Goal: Task Accomplishment & Management: Complete application form

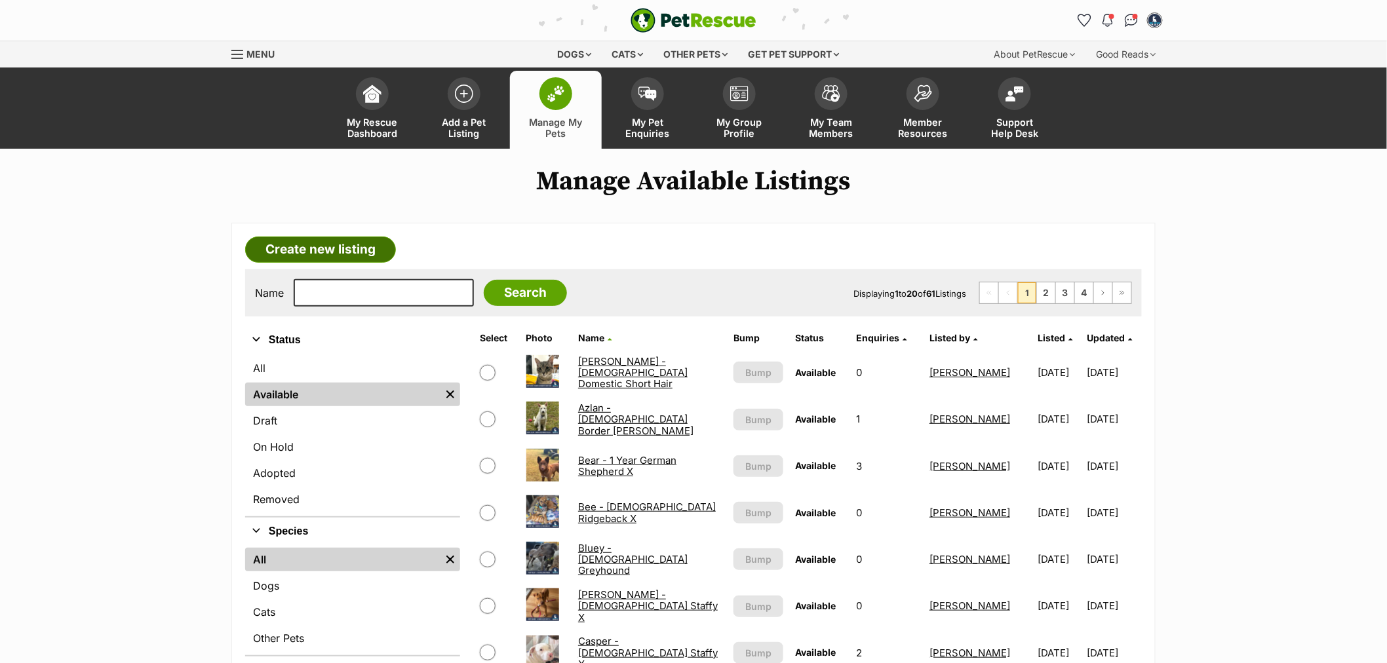
click at [328, 250] on link "Create new listing" at bounding box center [320, 250] width 151 height 26
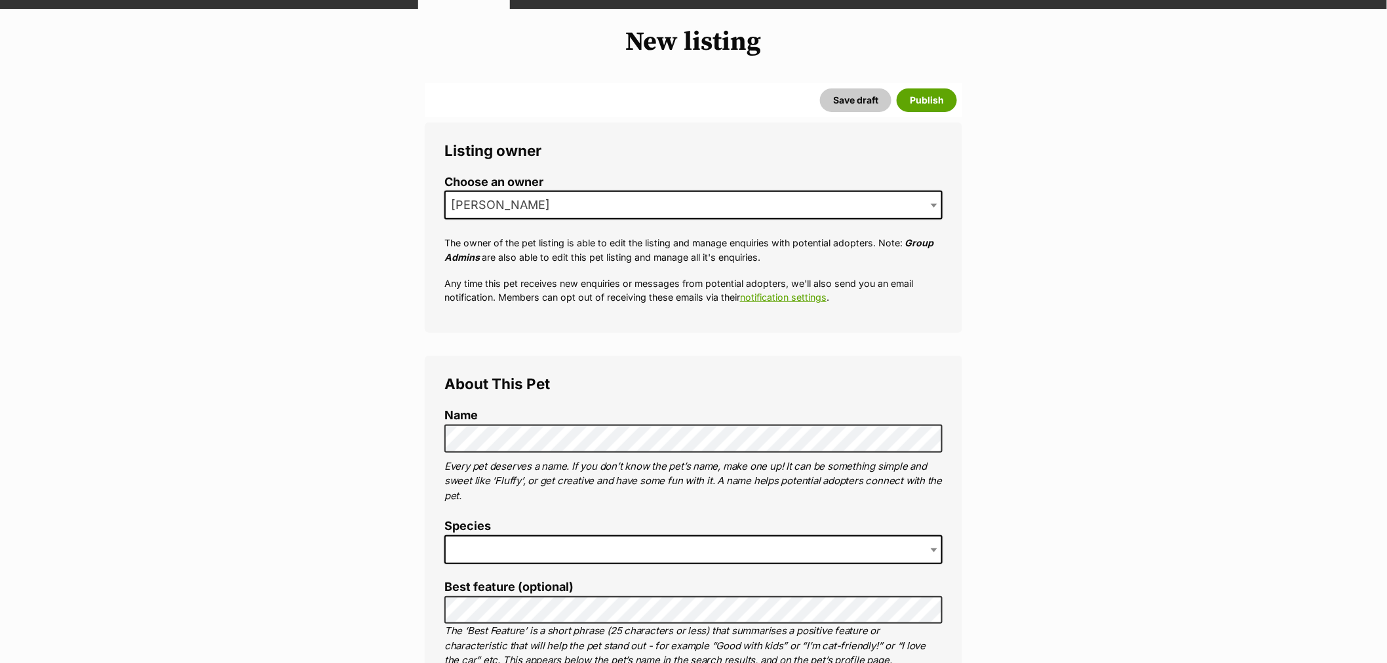
scroll to position [145, 0]
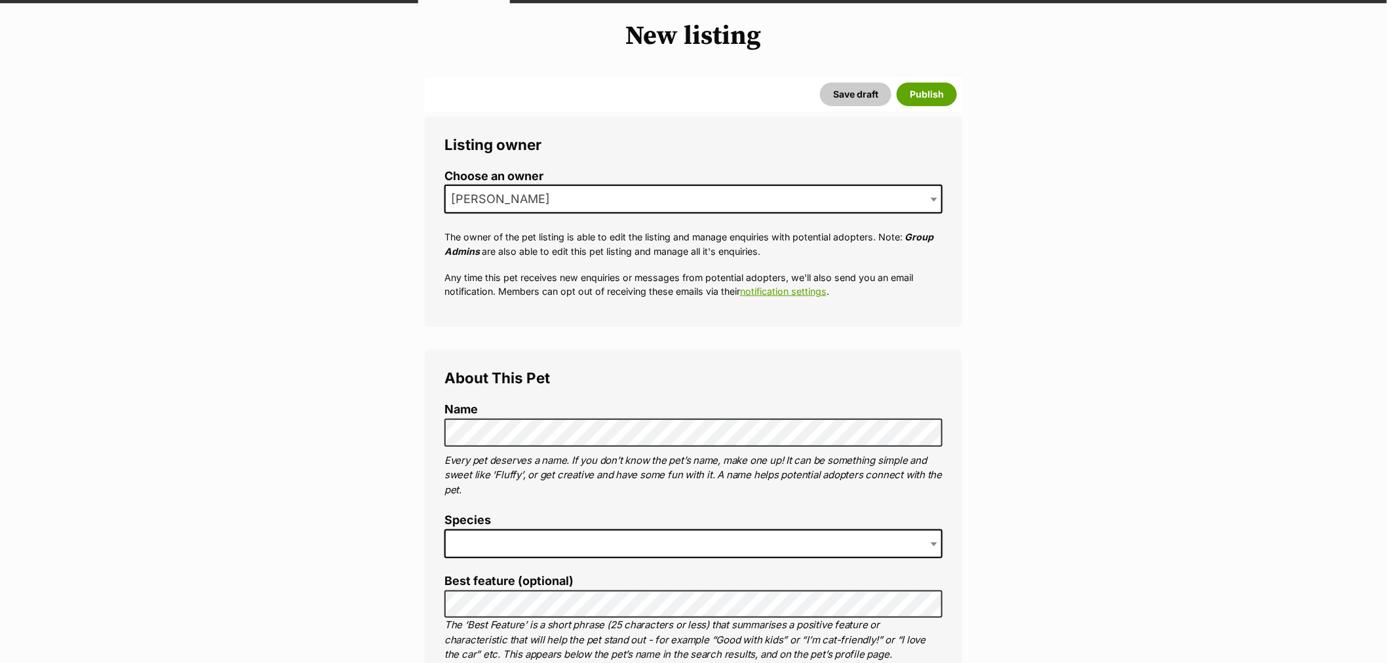
click at [505, 538] on span at bounding box center [693, 543] width 498 height 29
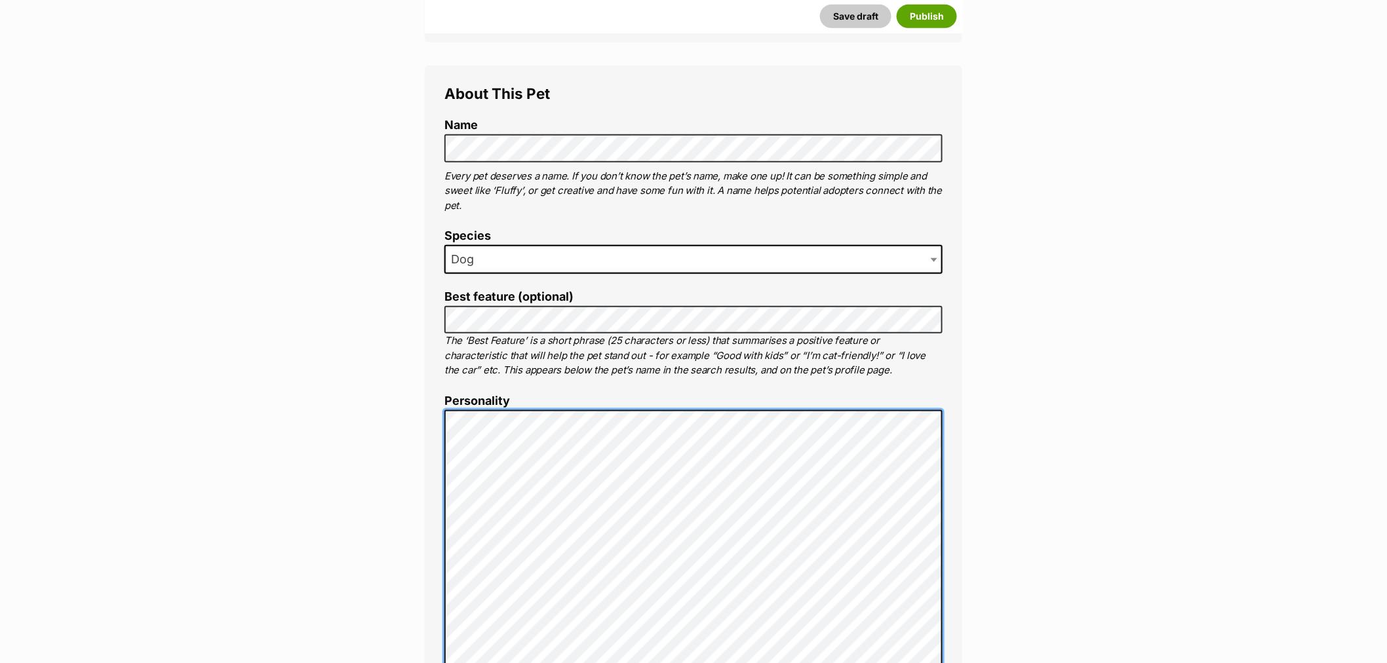
scroll to position [409, 0]
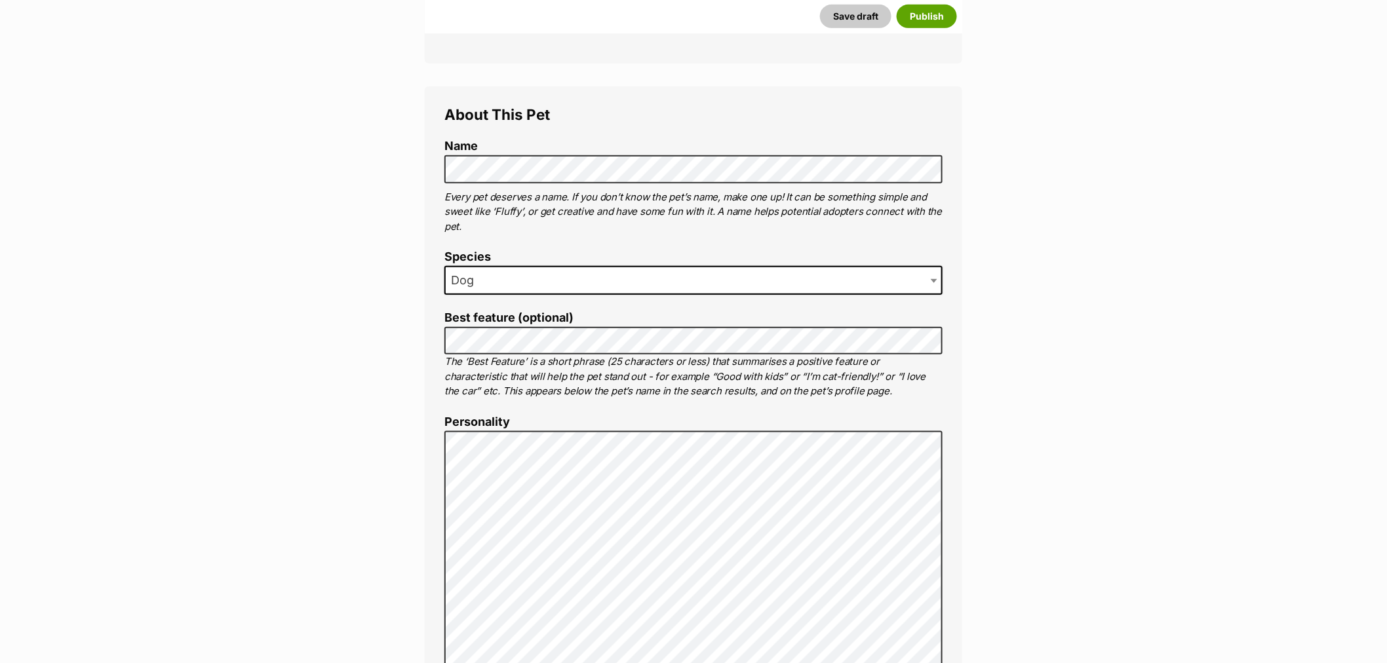
click at [651, 317] on label "Best feature (optional)" at bounding box center [693, 318] width 498 height 14
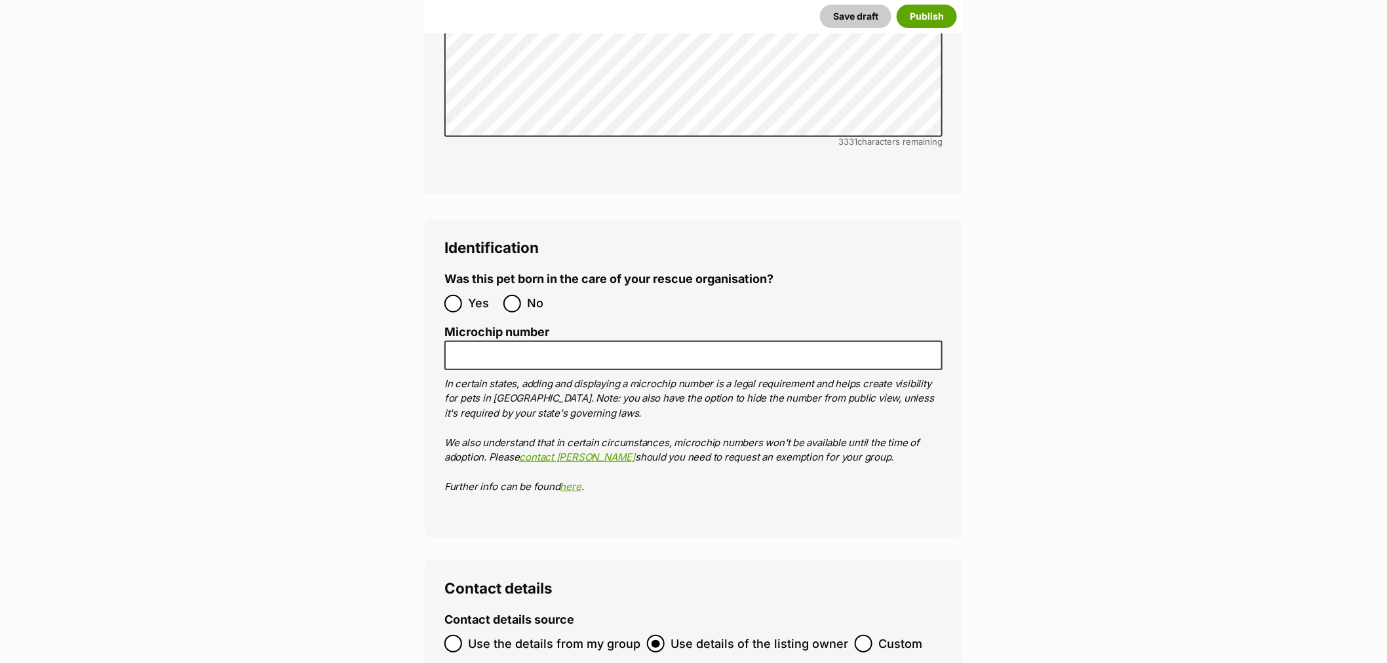
scroll to position [4486, 0]
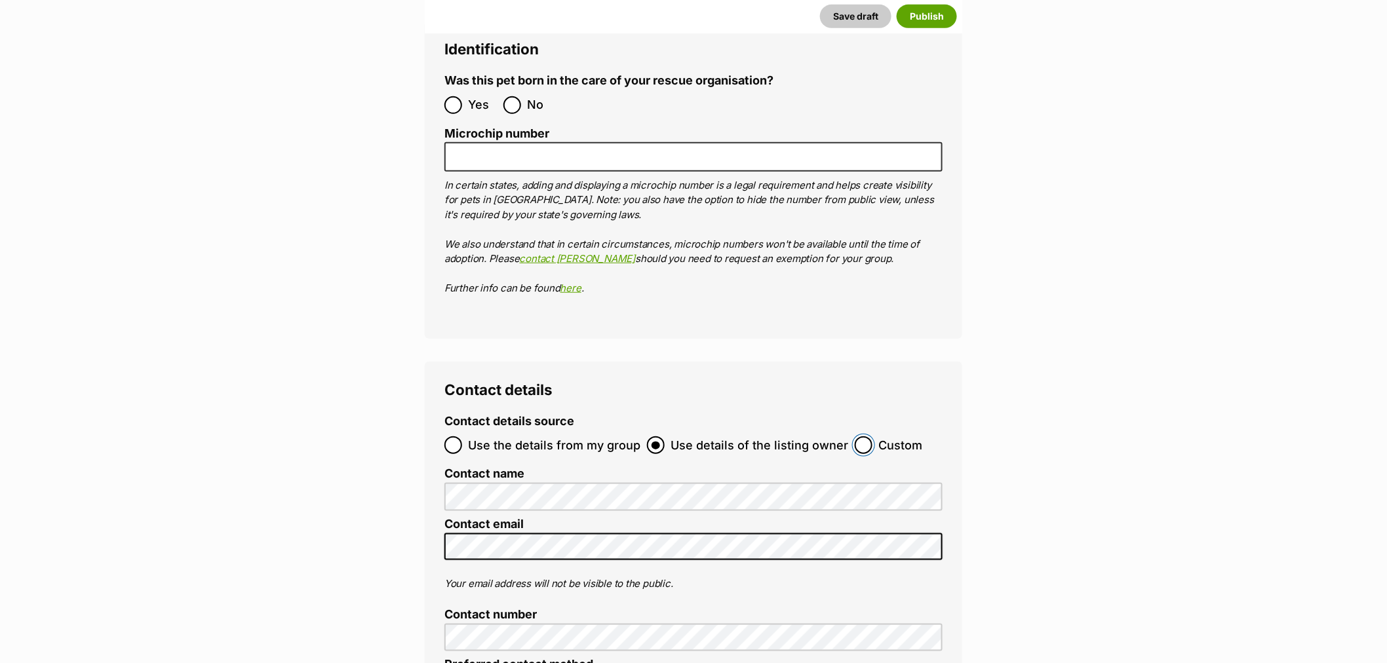
click at [862, 436] on input "Custom" at bounding box center [863, 445] width 18 height 18
radio input "true"
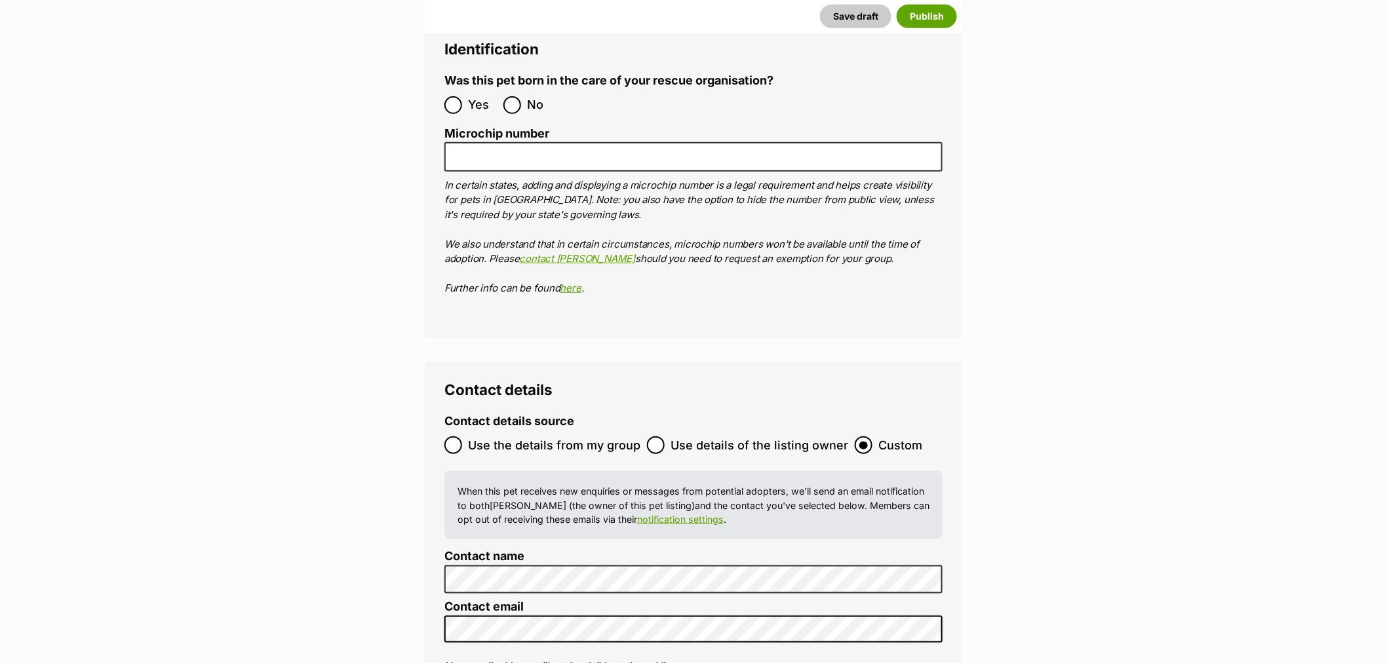
drag, startPoint x: 328, startPoint y: 507, endPoint x: 854, endPoint y: 512, distance: 526.2
click at [853, 550] on label "Contact name" at bounding box center [693, 557] width 498 height 14
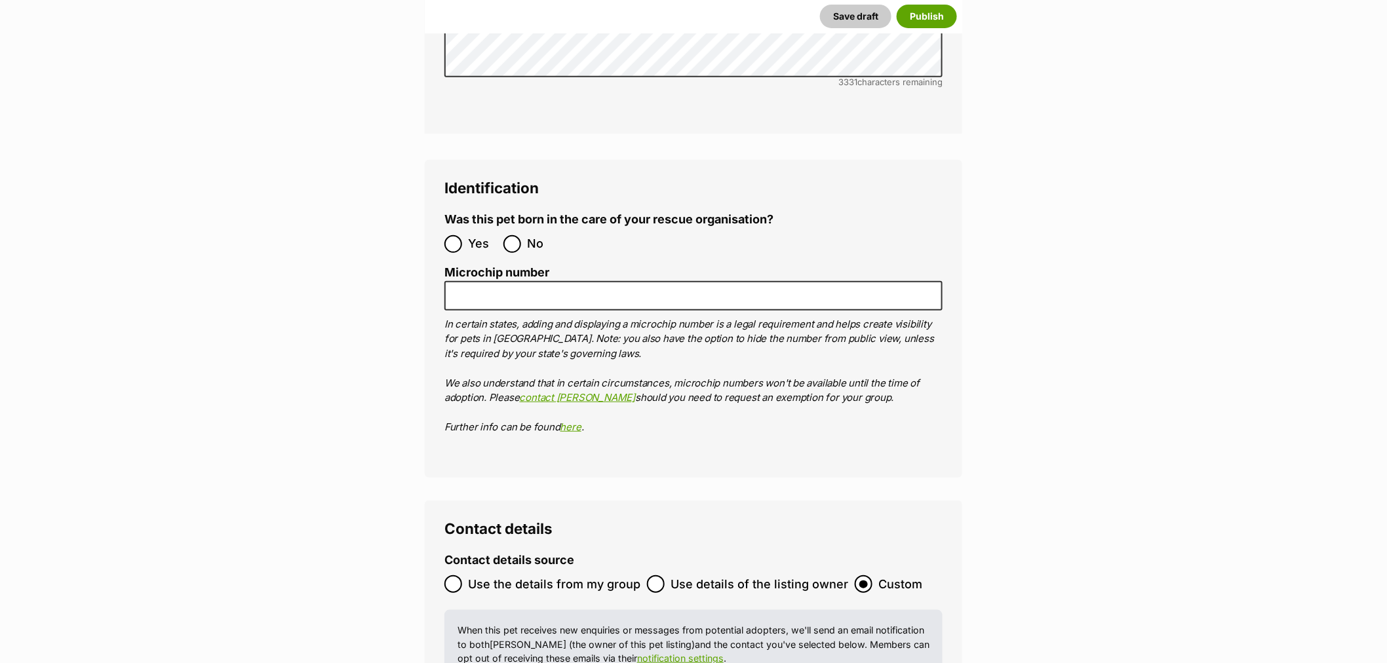
scroll to position [4050, 0]
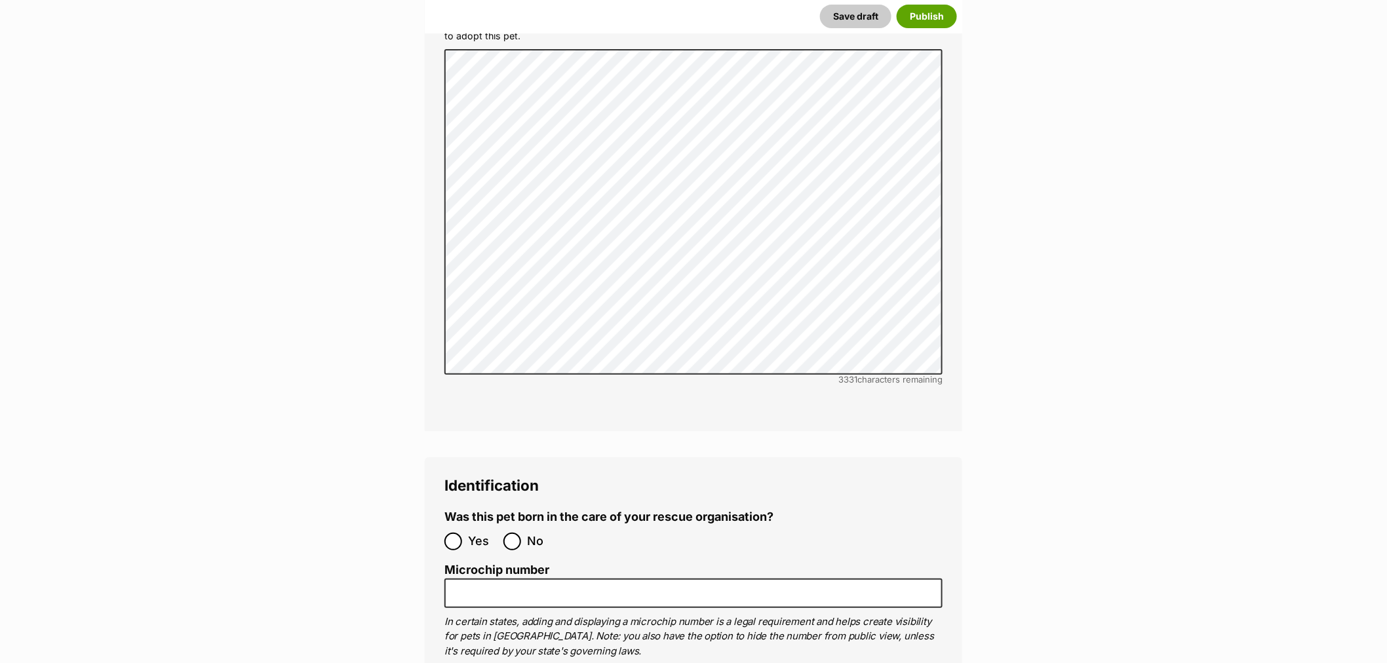
click at [522, 533] on label "No" at bounding box center [529, 542] width 52 height 18
click at [521, 533] on input "No" at bounding box center [512, 542] width 18 height 18
radio input "true"
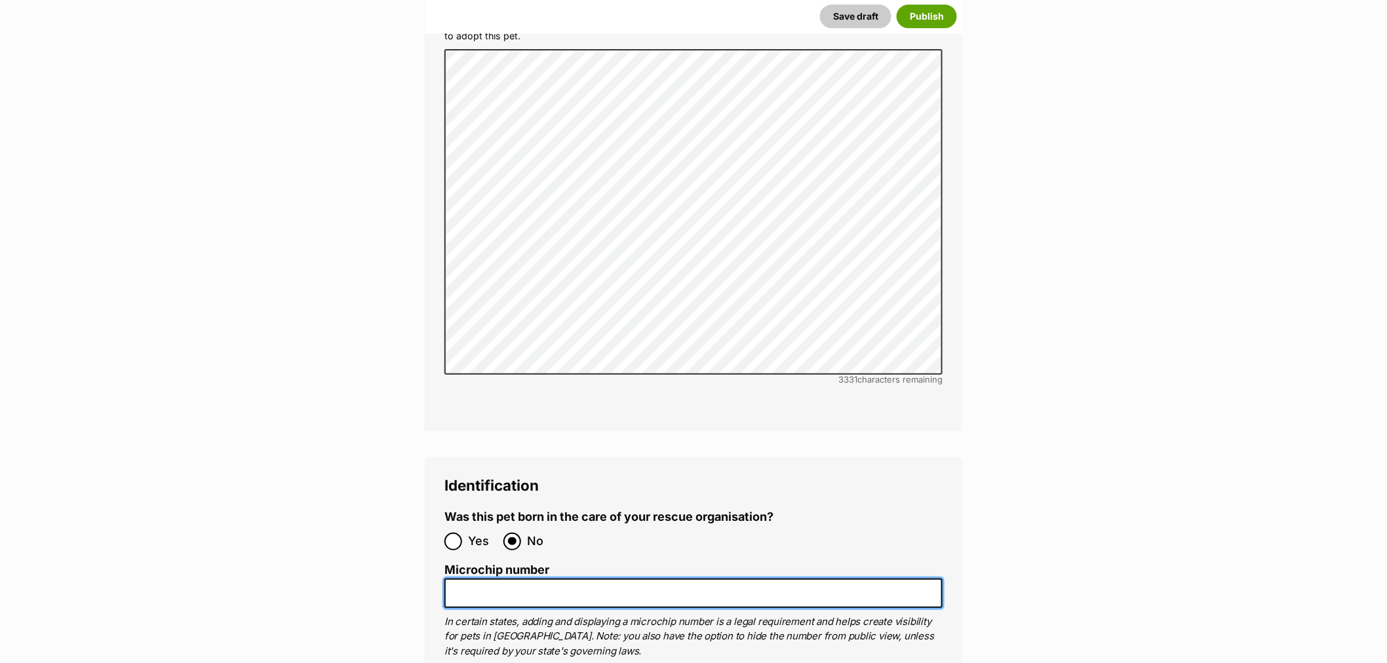
click at [539, 579] on input "Microchip number" at bounding box center [693, 593] width 498 height 29
paste input "991001006368252"
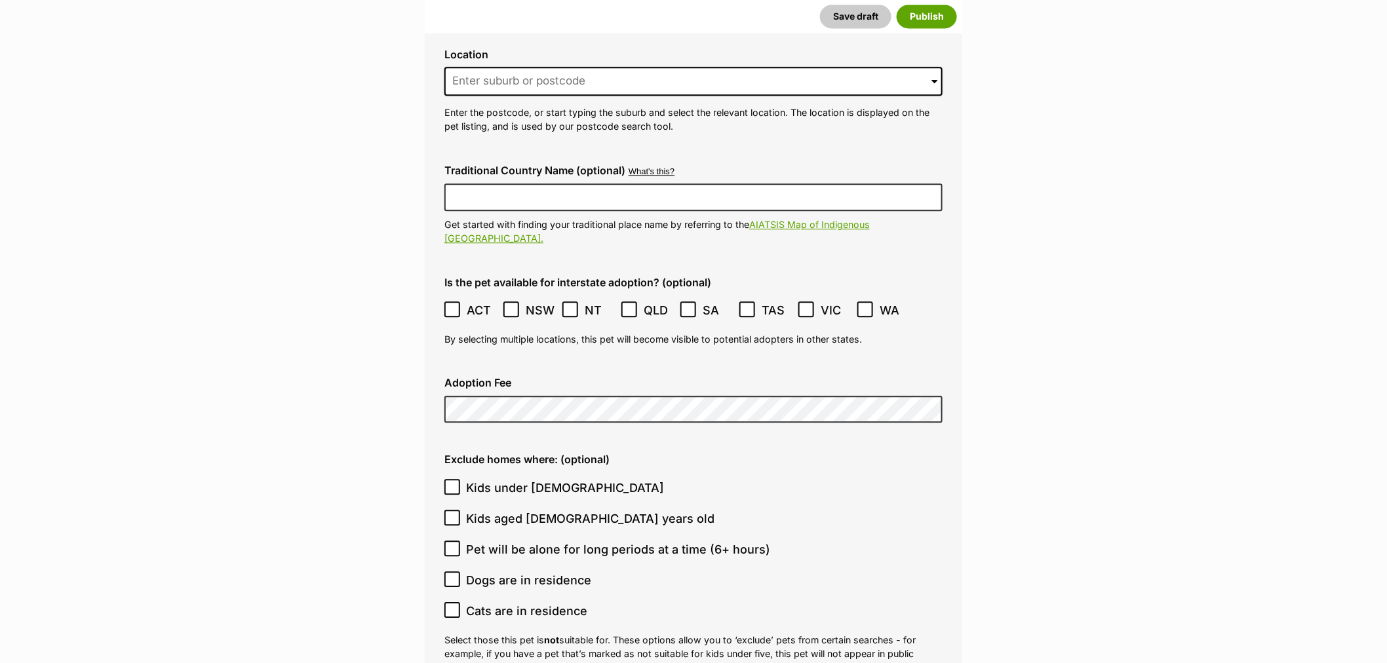
scroll to position [3175, 0]
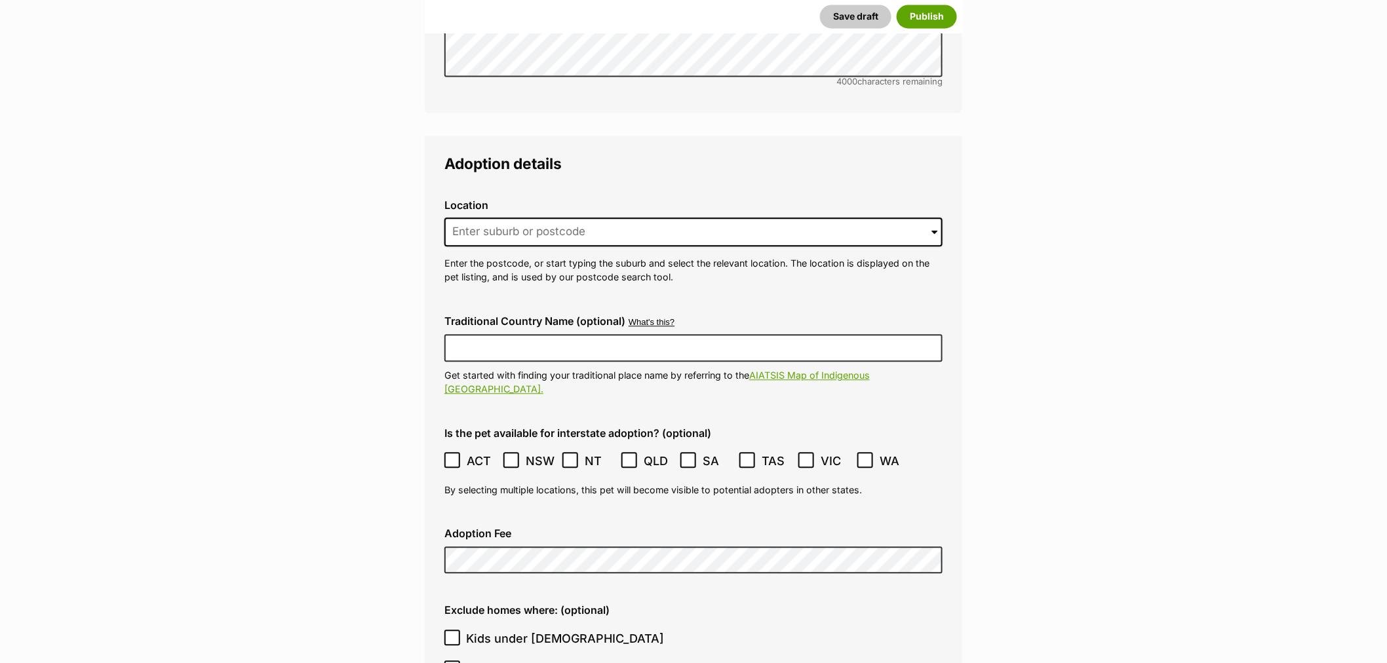
type input "991001006368252"
click at [488, 630] on span "Kids under 5 years old" at bounding box center [565, 639] width 198 height 18
click at [460, 630] on input "Kids under 5 years old" at bounding box center [452, 638] width 16 height 16
checkbox input "true"
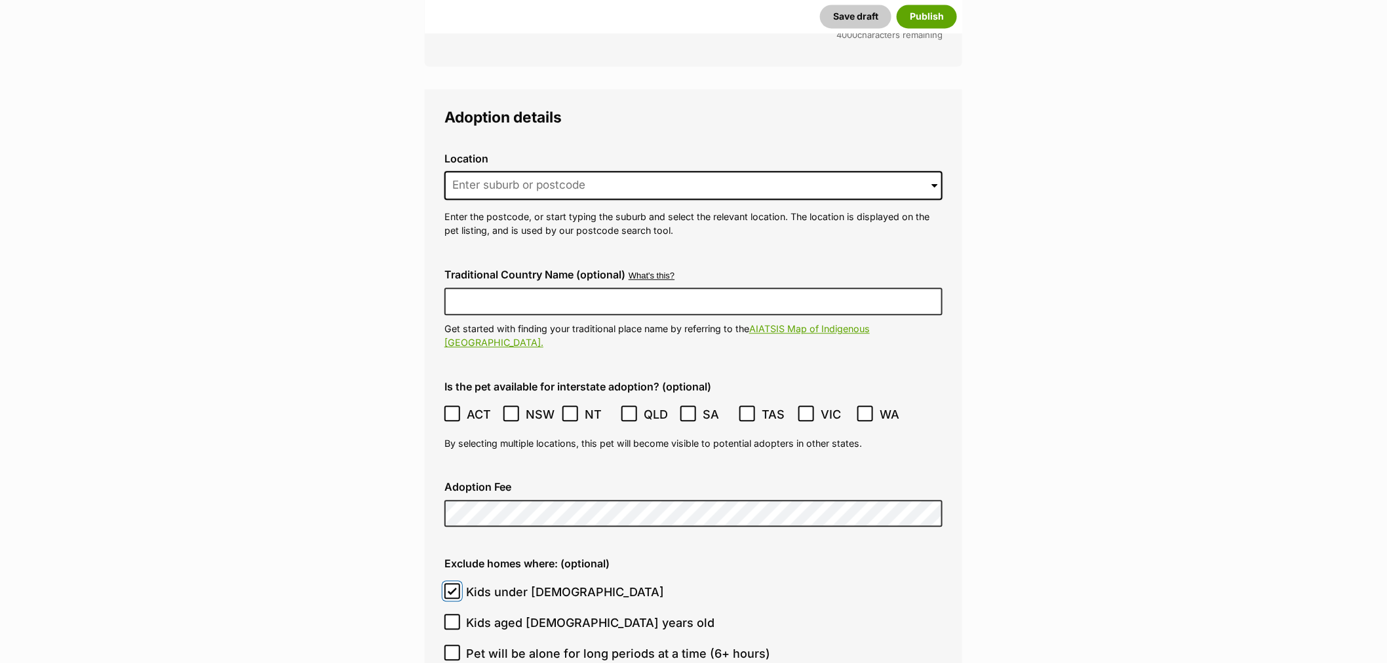
scroll to position [3248, 0]
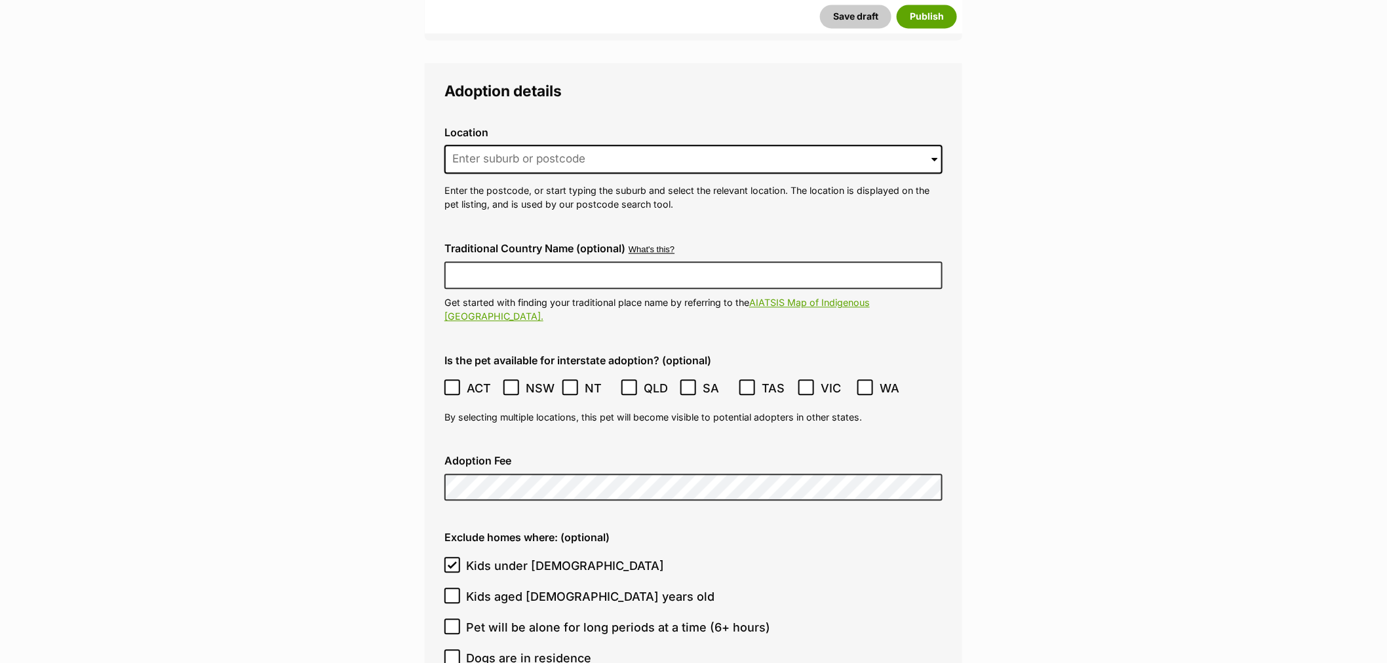
click at [521, 379] on label "NSW" at bounding box center [529, 388] width 52 height 18
click at [630, 385] on icon at bounding box center [629, 388] width 8 height 6
click at [801, 383] on icon at bounding box center [805, 387] width 9 height 9
click at [587, 145] on input at bounding box center [693, 159] width 498 height 29
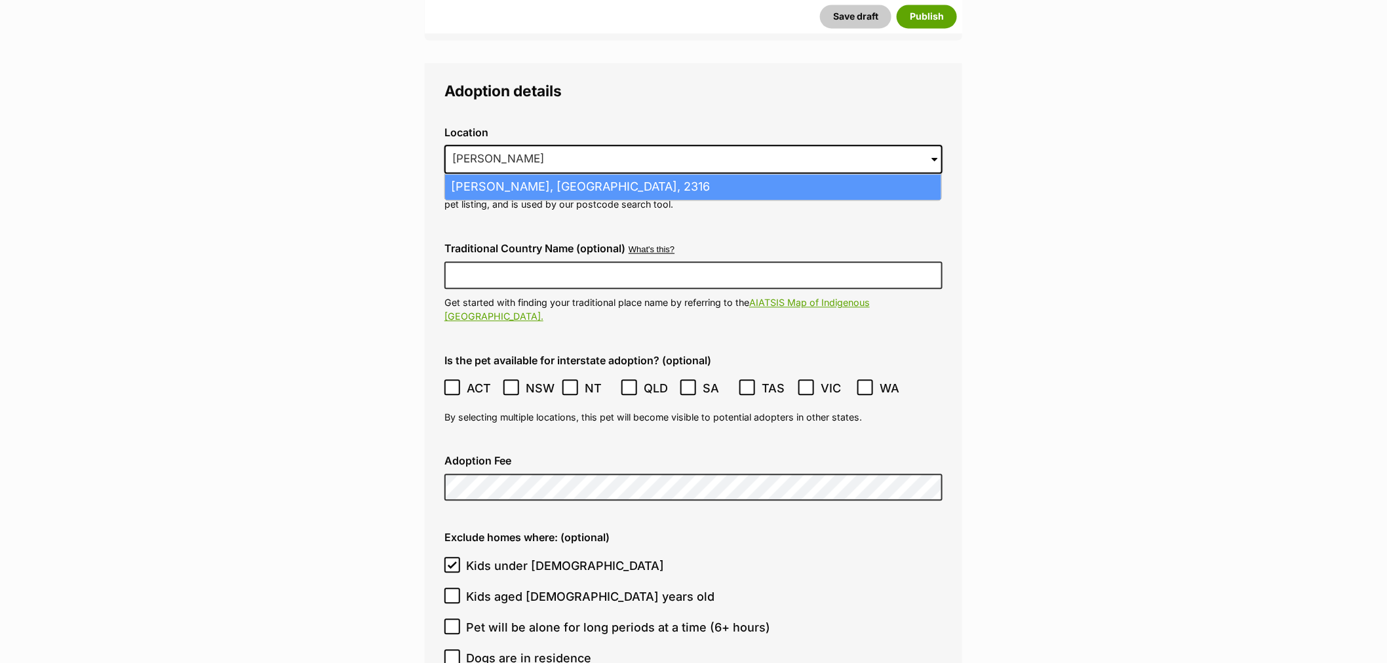
drag, startPoint x: 598, startPoint y: 154, endPoint x: 532, endPoint y: 4, distance: 163.7
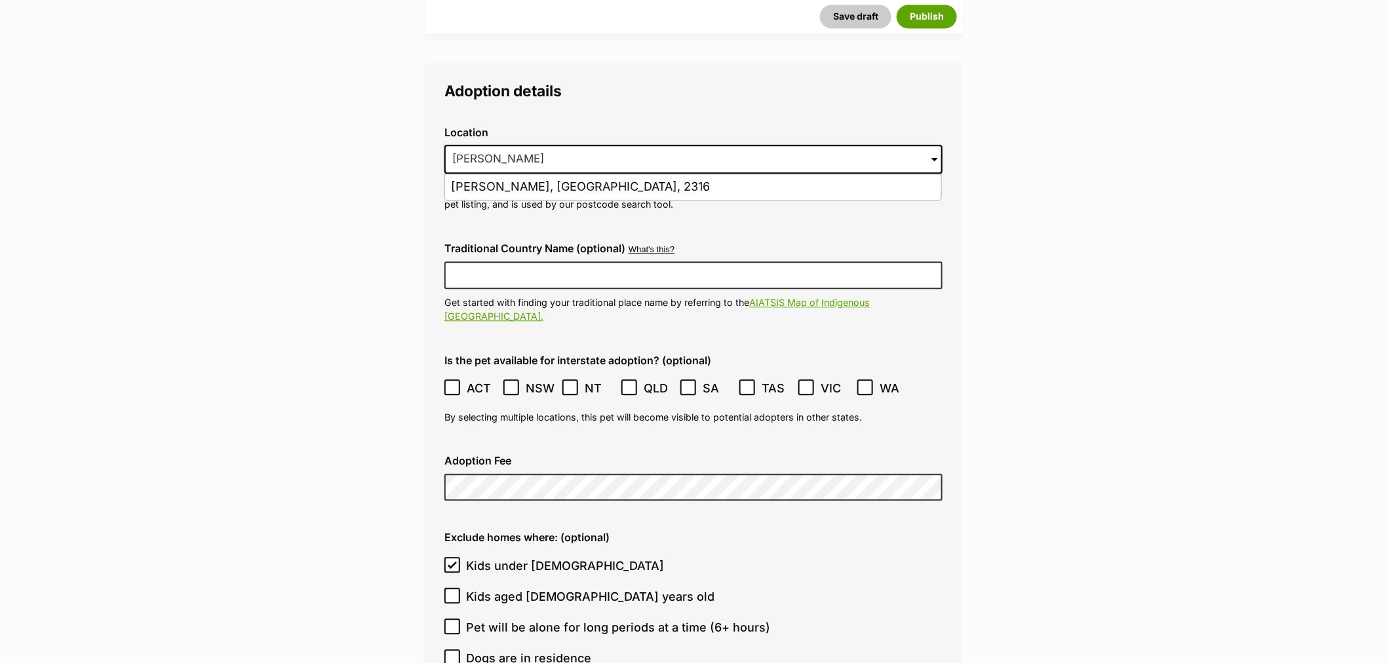
click at [600, 174] on li "Anna Bay, New South Wales, 2316" at bounding box center [693, 187] width 496 height 26
type input "Anna Bay, New South Wales, 2316"
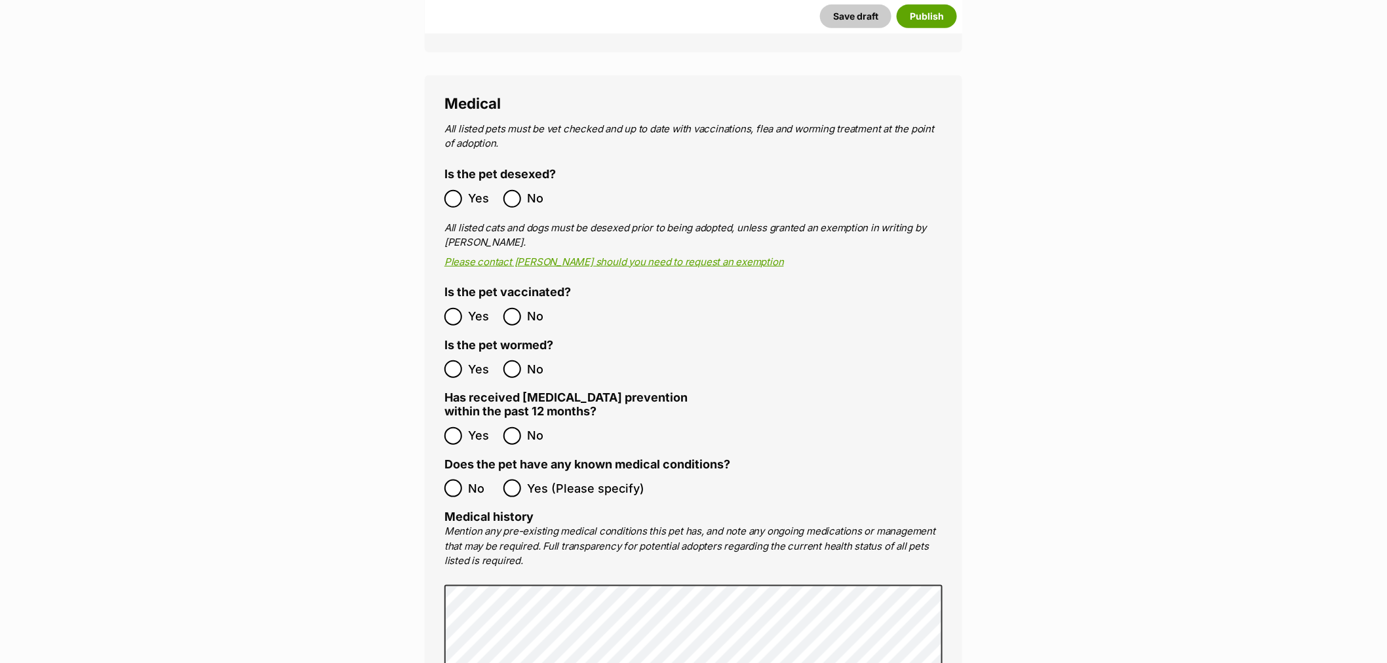
scroll to position [2375, 0]
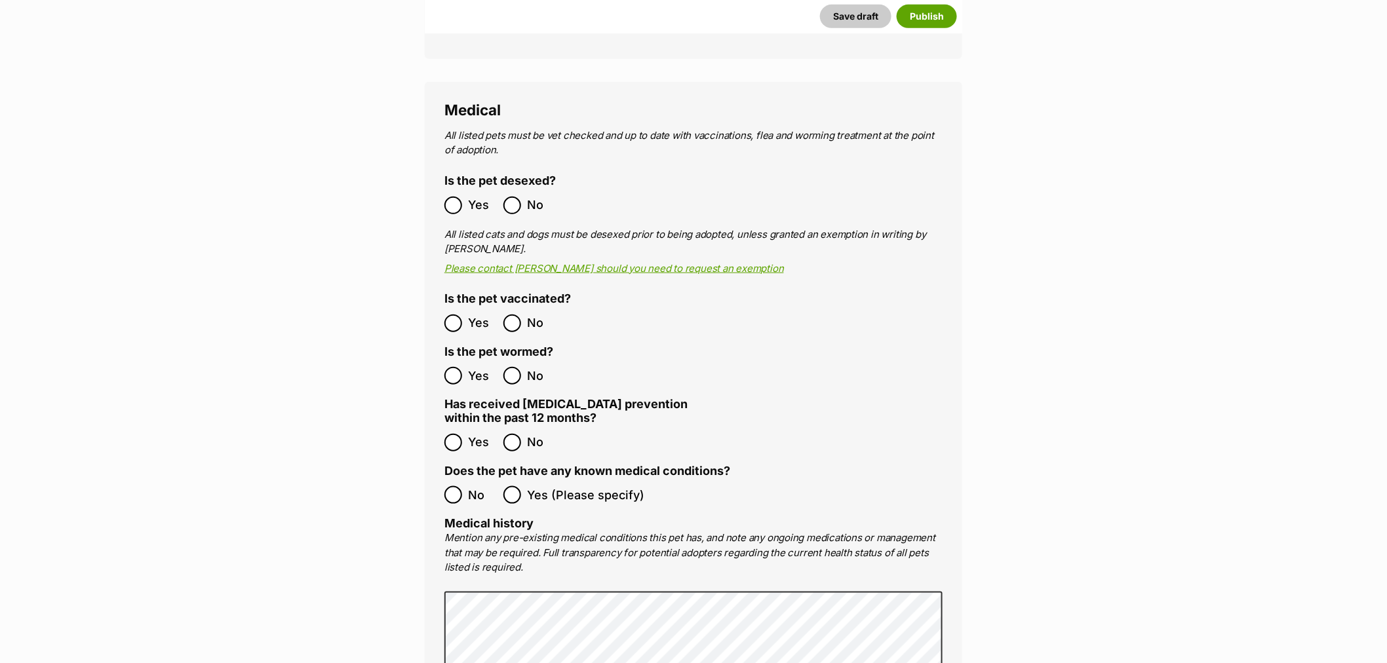
drag, startPoint x: 466, startPoint y: 459, endPoint x: 467, endPoint y: 443, distance: 15.7
click at [465, 486] on label "No" at bounding box center [470, 495] width 52 height 18
click at [456, 360] on ol "Yes No" at bounding box center [568, 375] width 249 height 31
click at [463, 315] on label "Yes" at bounding box center [470, 324] width 52 height 18
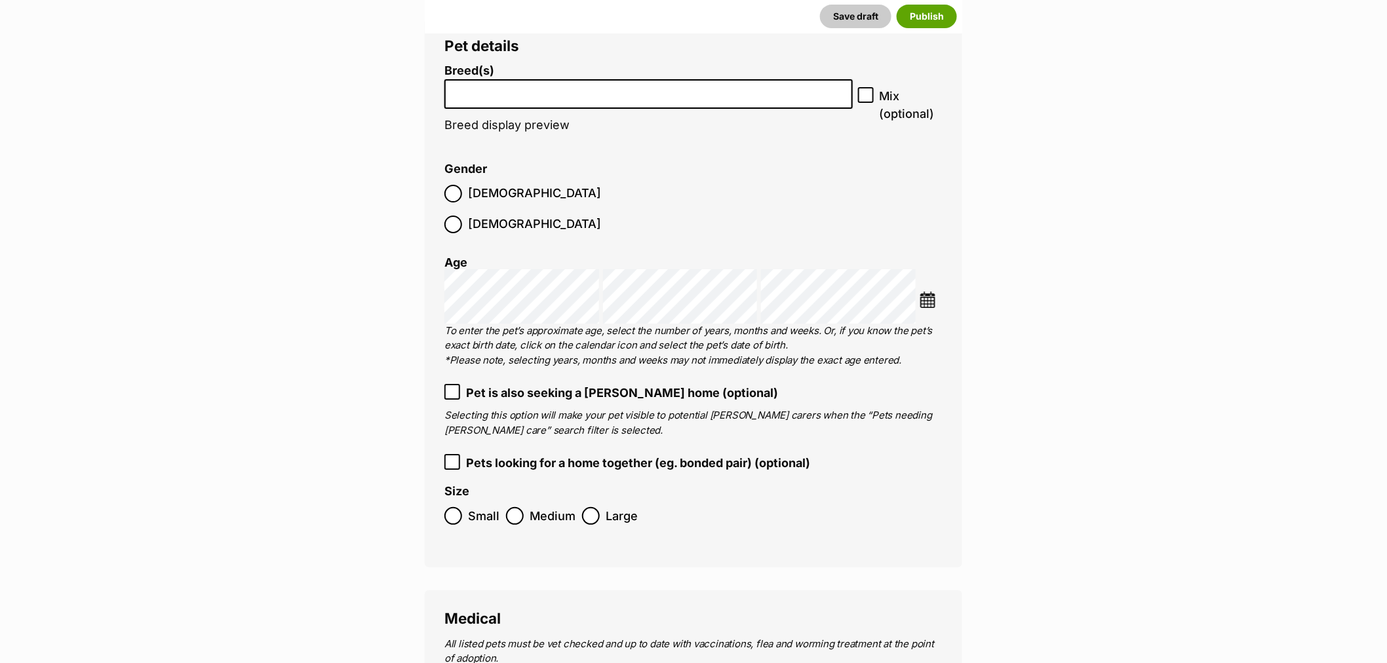
scroll to position [1865, 0]
click at [525, 508] on label "Medium" at bounding box center [540, 517] width 69 height 18
click at [605, 508] on span "Large" at bounding box center [621, 517] width 32 height 18
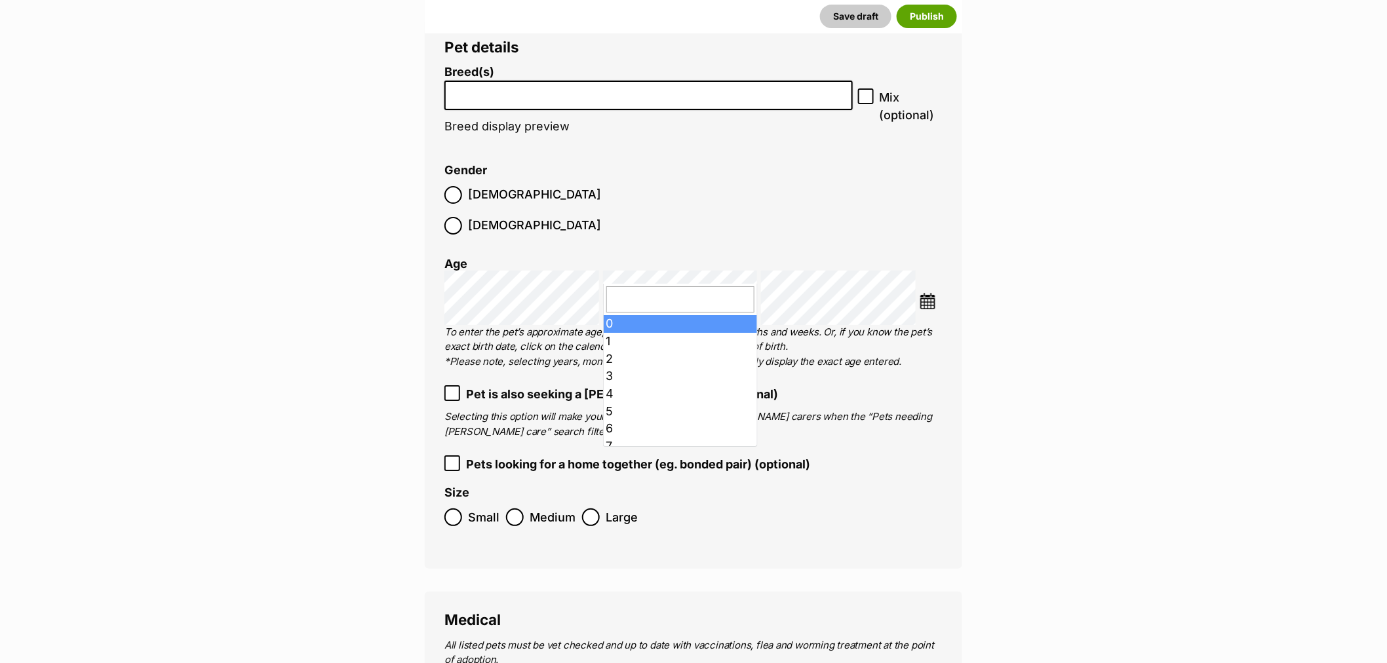
click at [929, 293] on img at bounding box center [927, 301] width 16 height 16
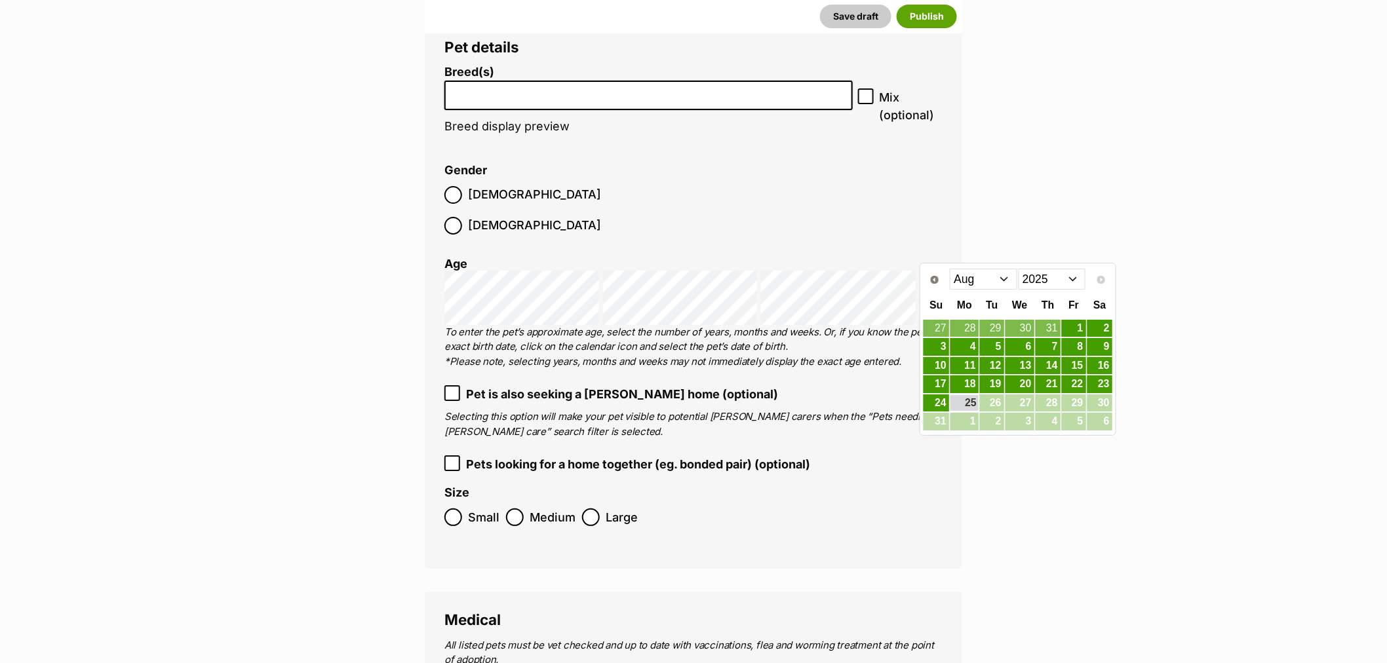
click at [974, 278] on select "Jan Feb Mar Apr May Jun Jul Aug" at bounding box center [982, 279] width 67 height 21
click at [1046, 284] on select "2015 2016 2017 2018 2019 2020 2021 2022 2023 2024 2025" at bounding box center [1051, 279] width 67 height 21
click at [1045, 282] on select "2015 2016 2017 2018 2019 2020 2021 2022 2023 2024 2025" at bounding box center [1051, 279] width 67 height 21
click at [1025, 362] on link "12" at bounding box center [1019, 366] width 29 height 16
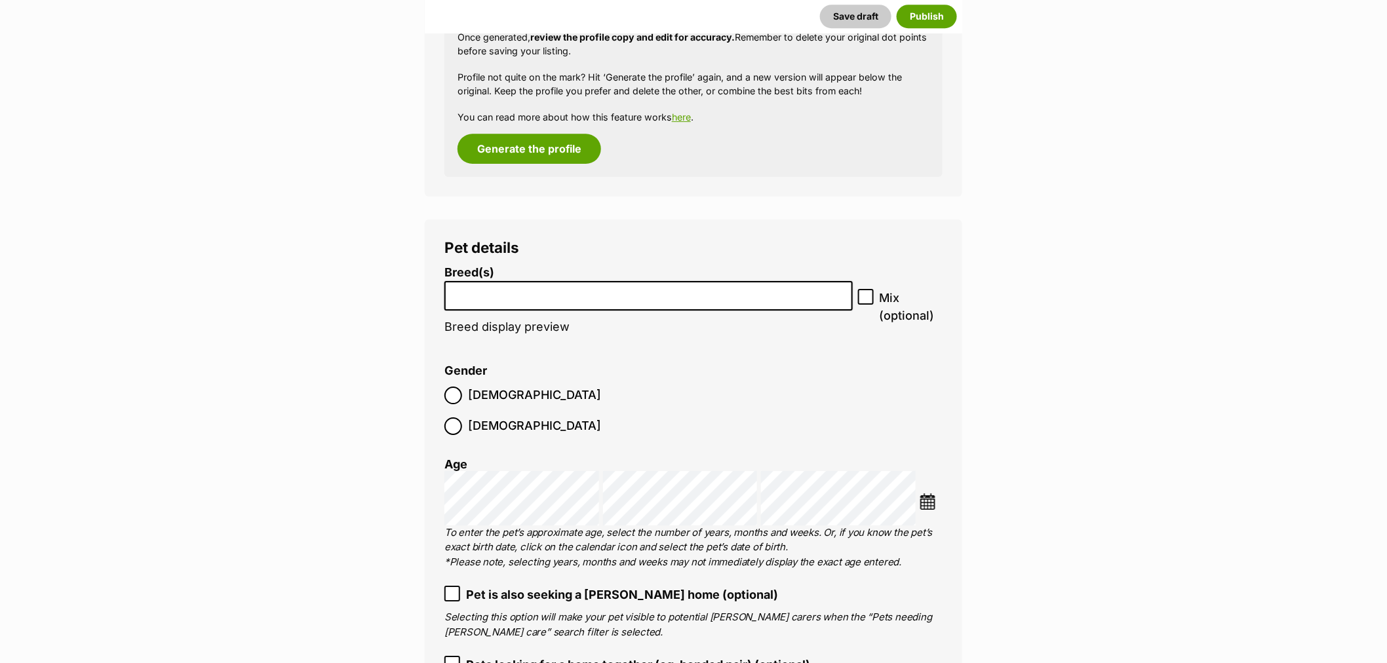
scroll to position [1647, 0]
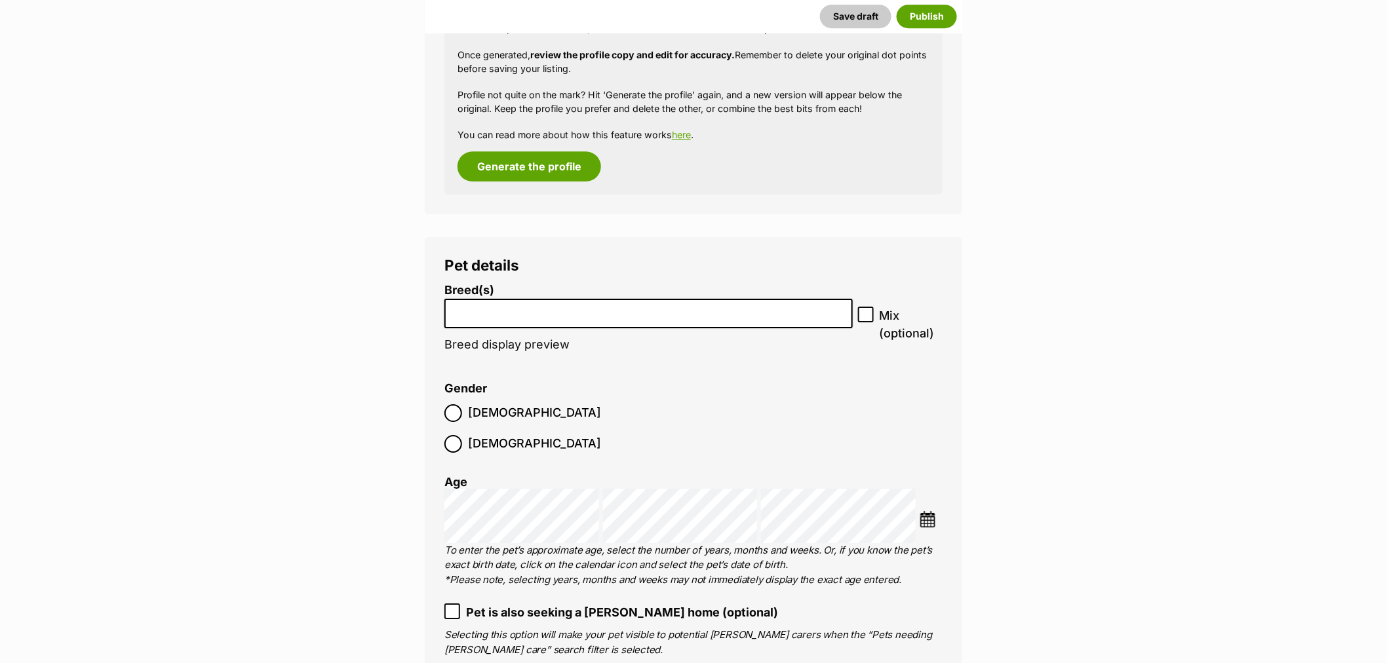
click at [503, 311] on input "search" at bounding box center [648, 310] width 399 height 14
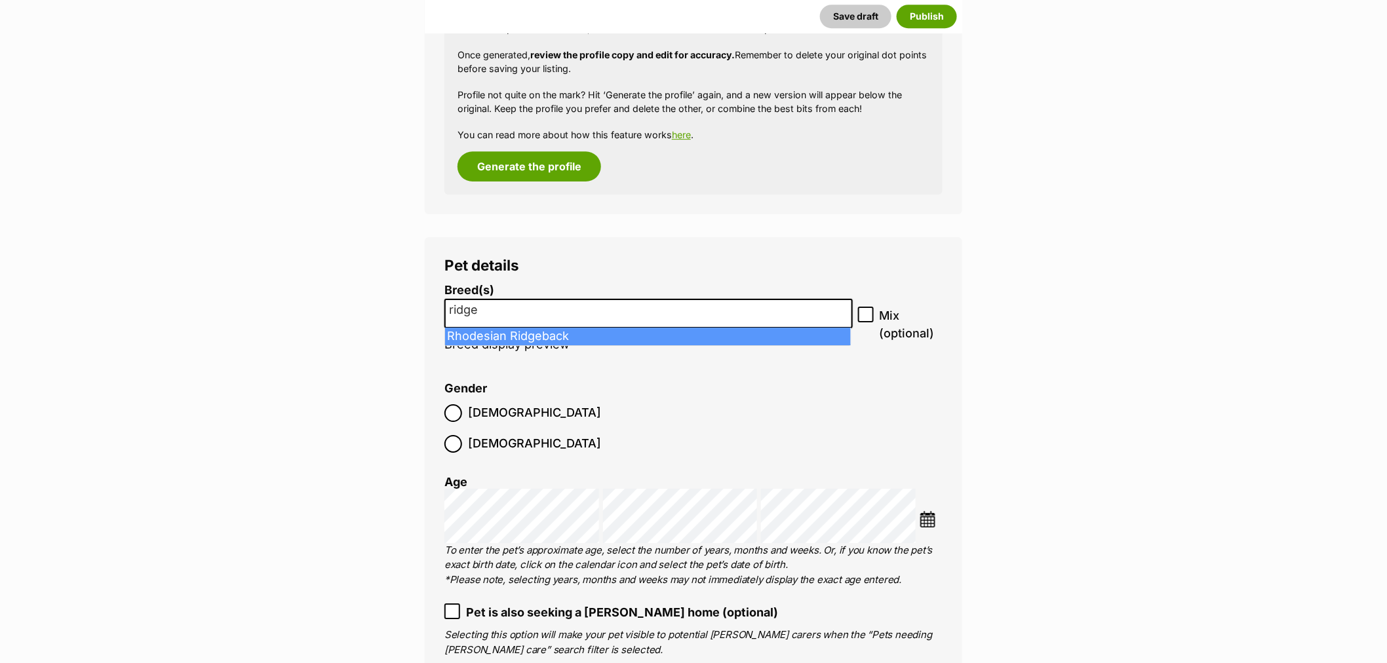
type input "ridge"
select select "176"
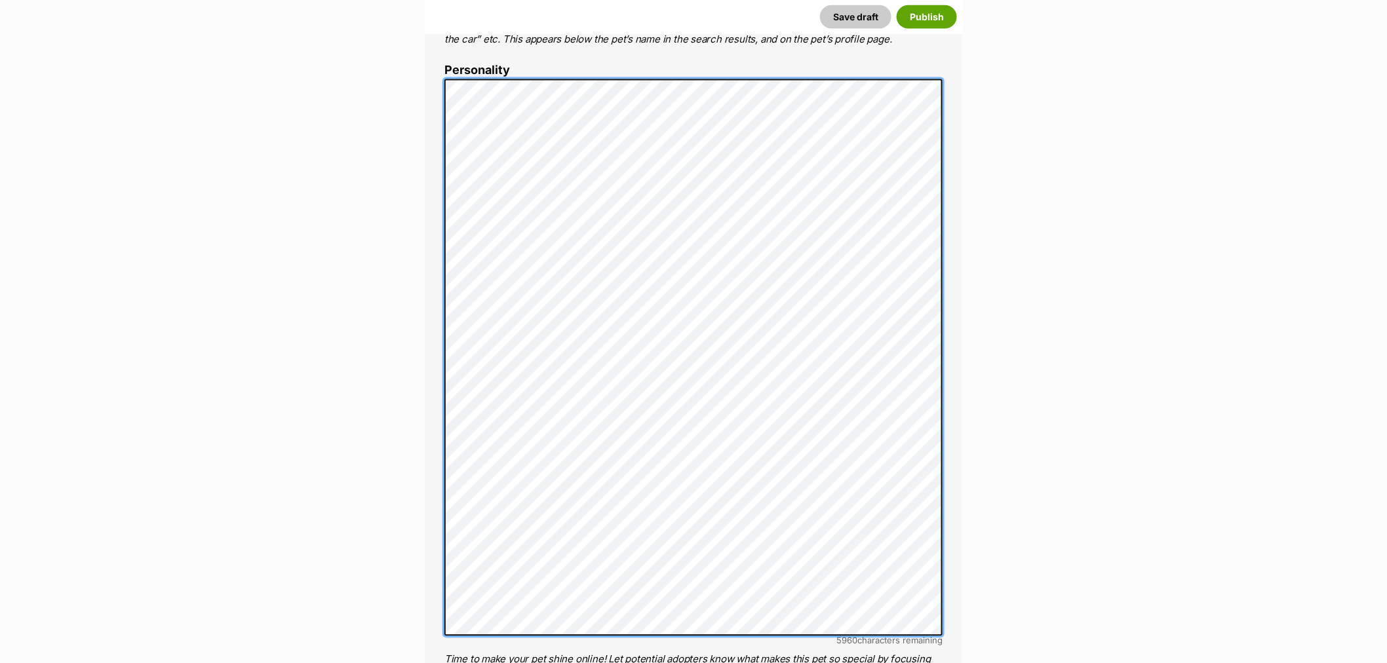
scroll to position [723, 0]
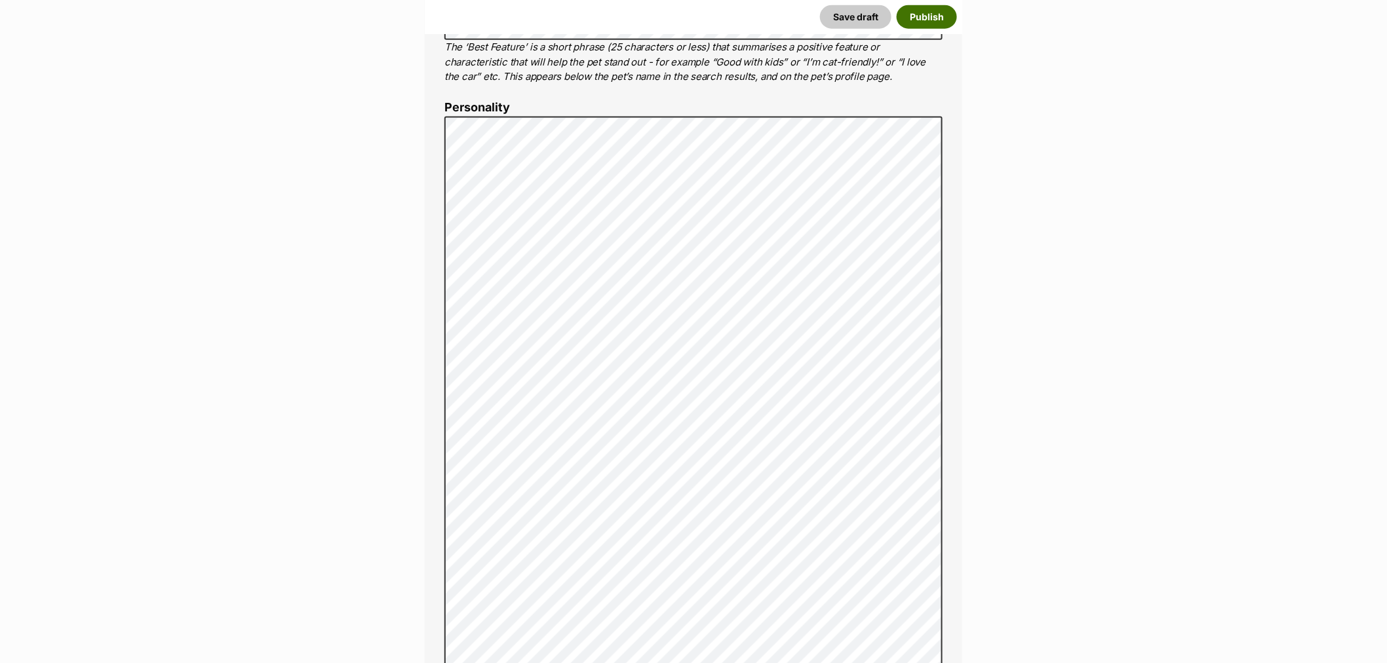
click at [938, 11] on button "Publish" at bounding box center [926, 17] width 60 height 24
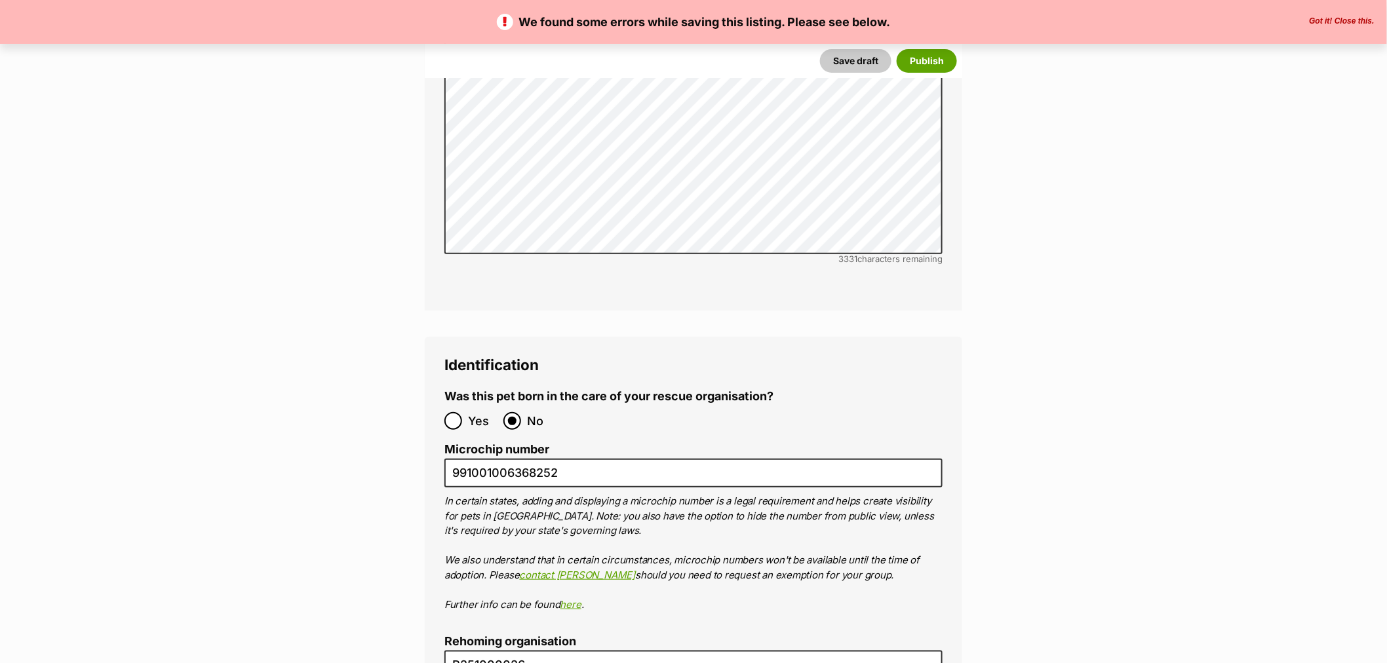
scroll to position [4587, 0]
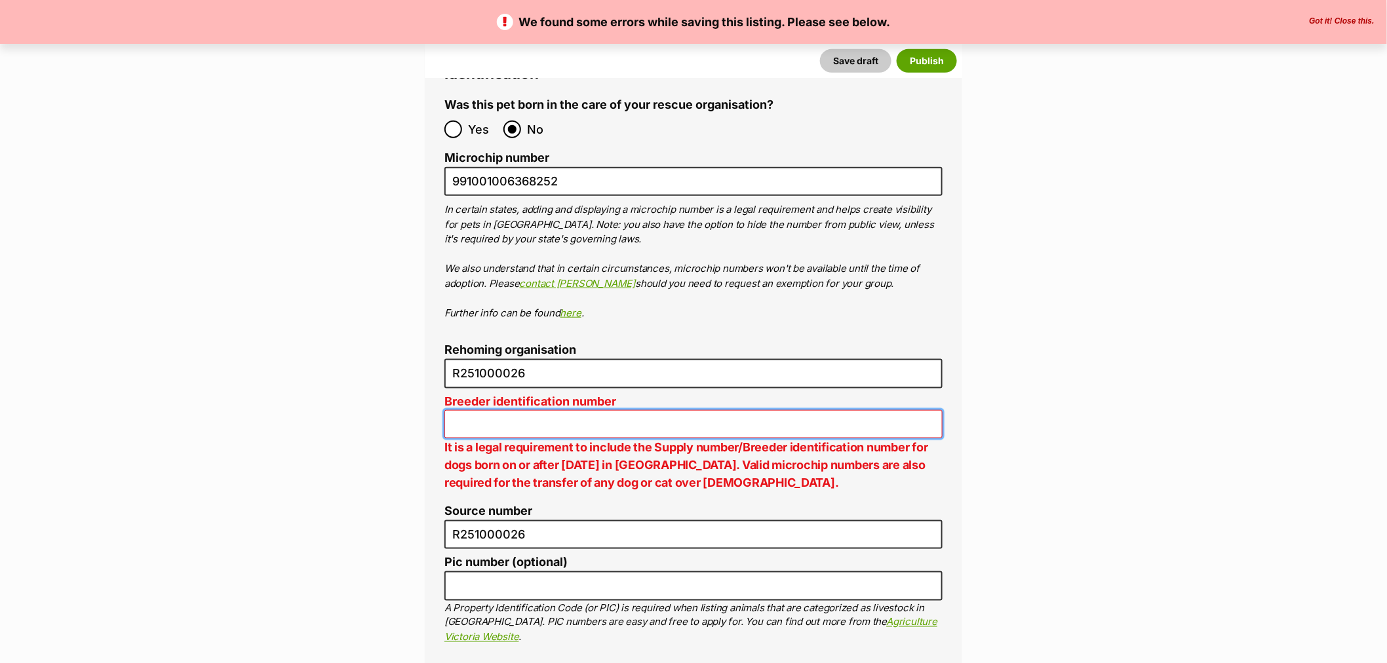
click at [529, 410] on input "Breeder identification number" at bounding box center [693, 424] width 498 height 28
type input "N/A"
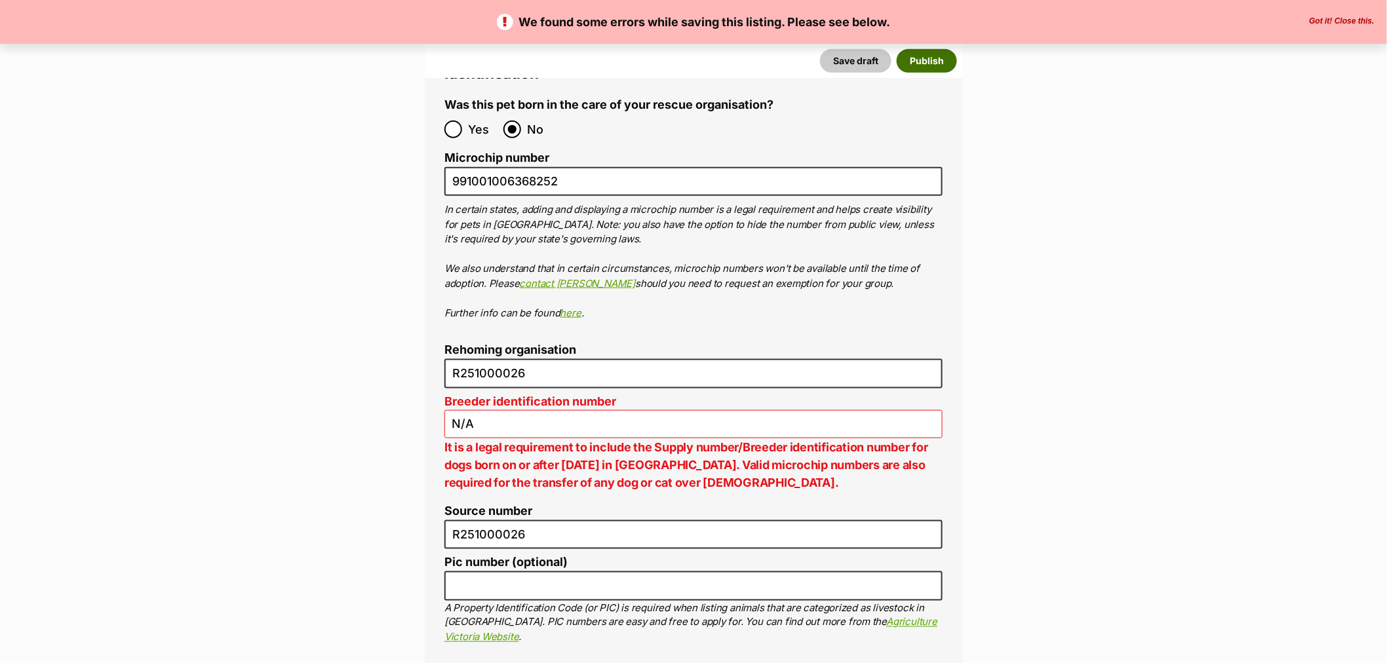
click at [946, 64] on button "Publish" at bounding box center [926, 61] width 60 height 24
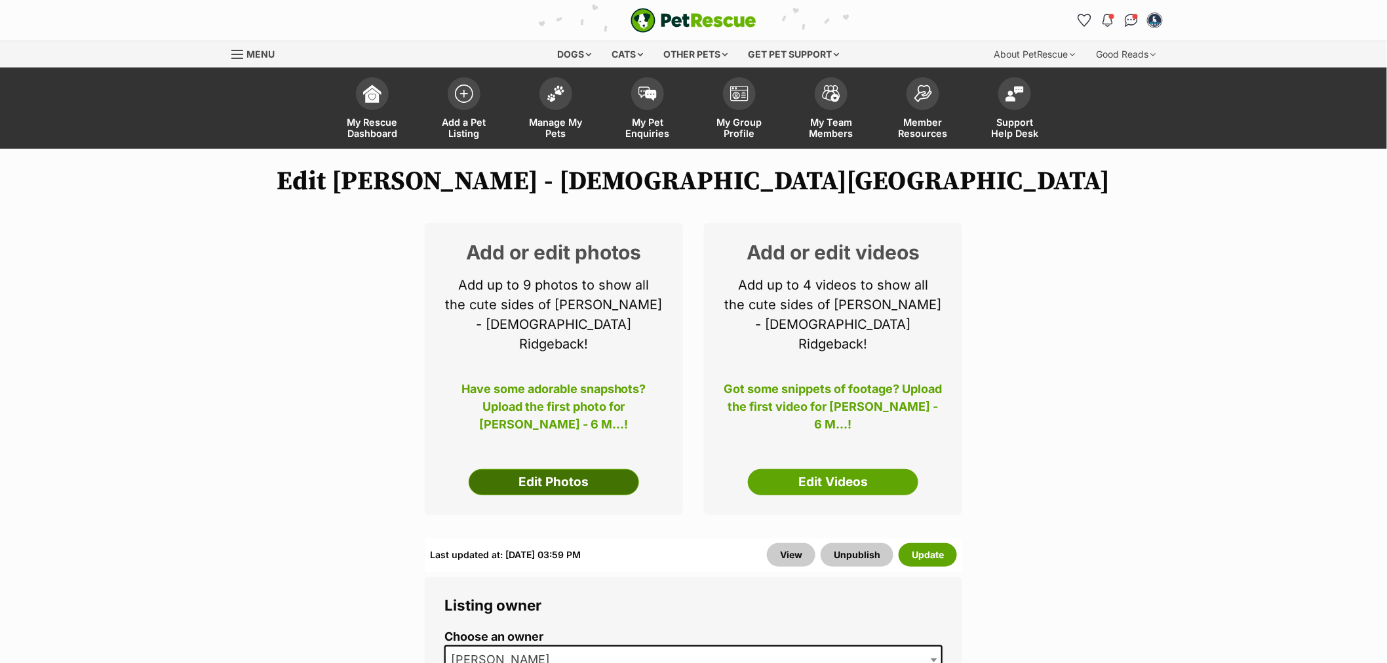
drag, startPoint x: 0, startPoint y: 0, endPoint x: 534, endPoint y: 454, distance: 701.0
click at [534, 469] on link "Edit Photos" at bounding box center [554, 482] width 170 height 26
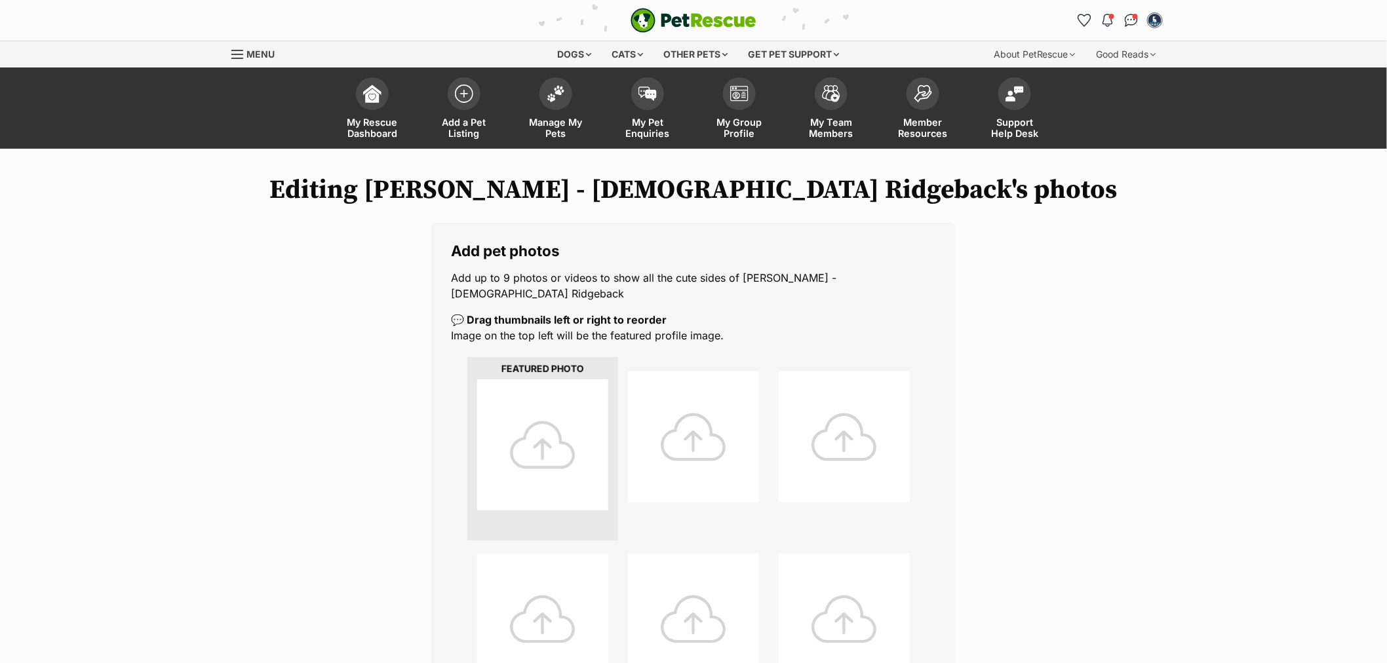
click at [547, 431] on div at bounding box center [542, 444] width 131 height 131
click at [541, 432] on div at bounding box center [542, 444] width 131 height 131
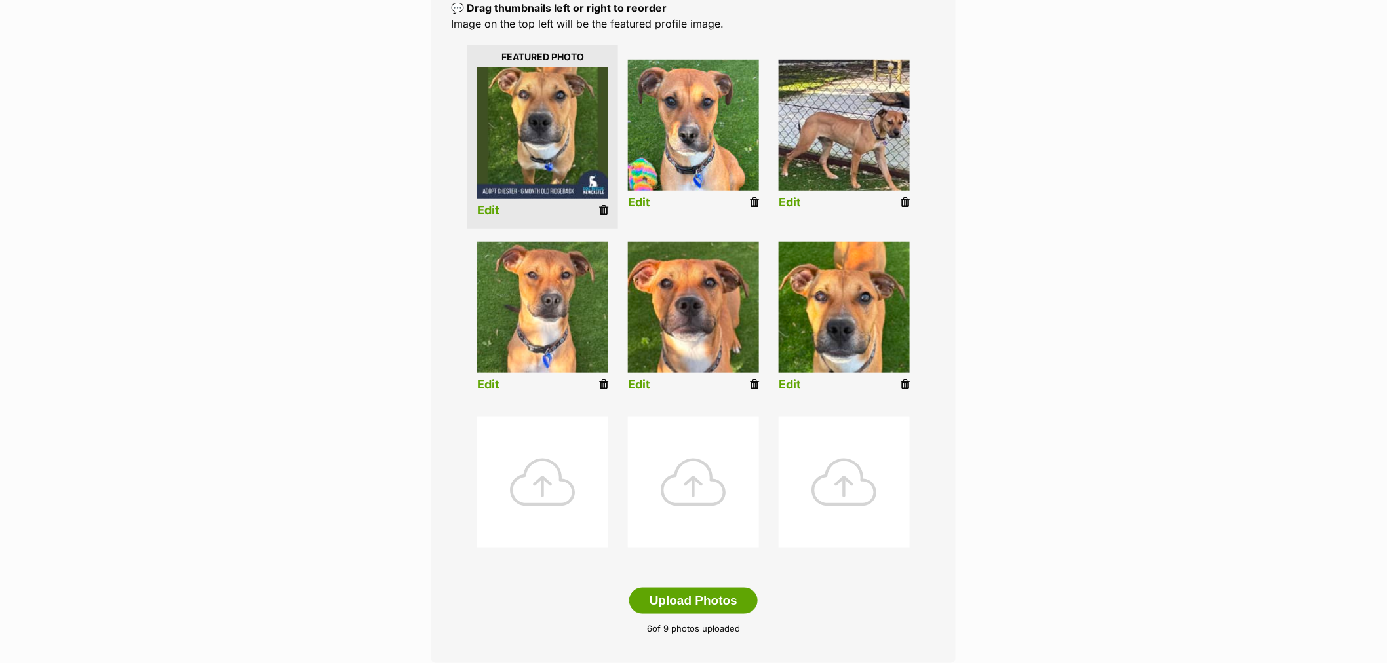
scroll to position [364, 0]
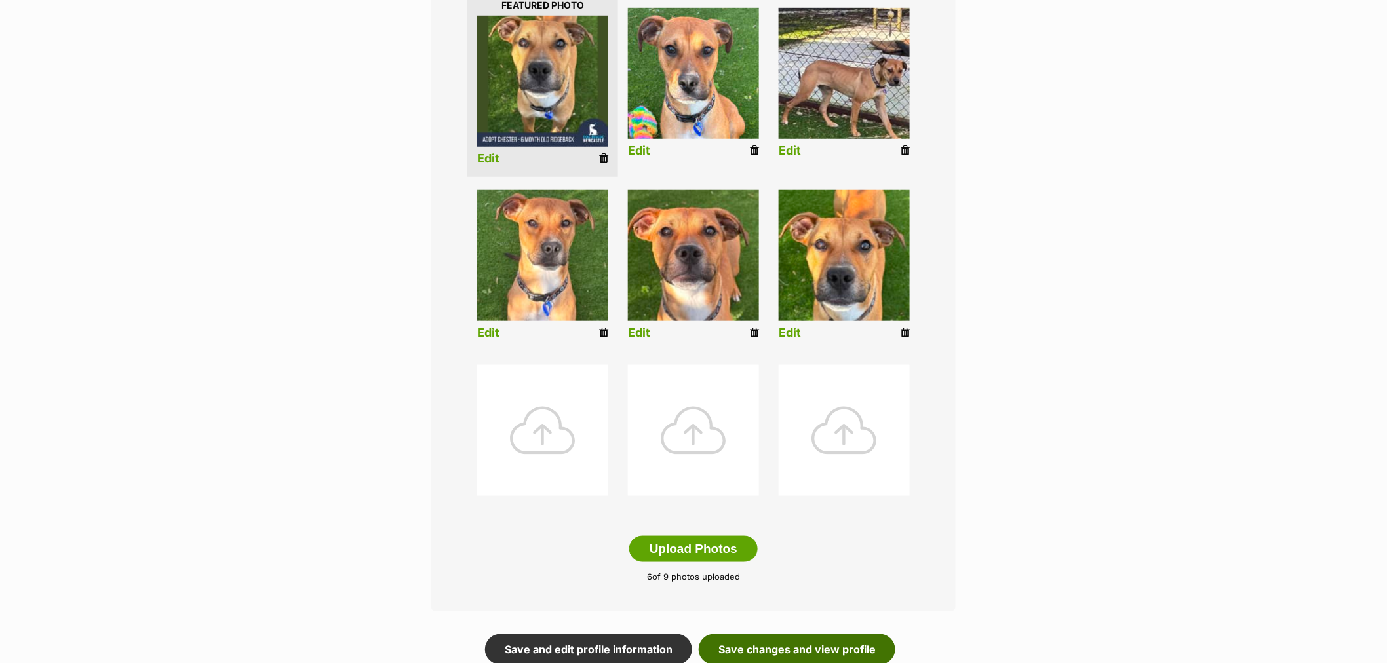
click at [785, 634] on link "Save changes and view profile" at bounding box center [797, 649] width 197 height 30
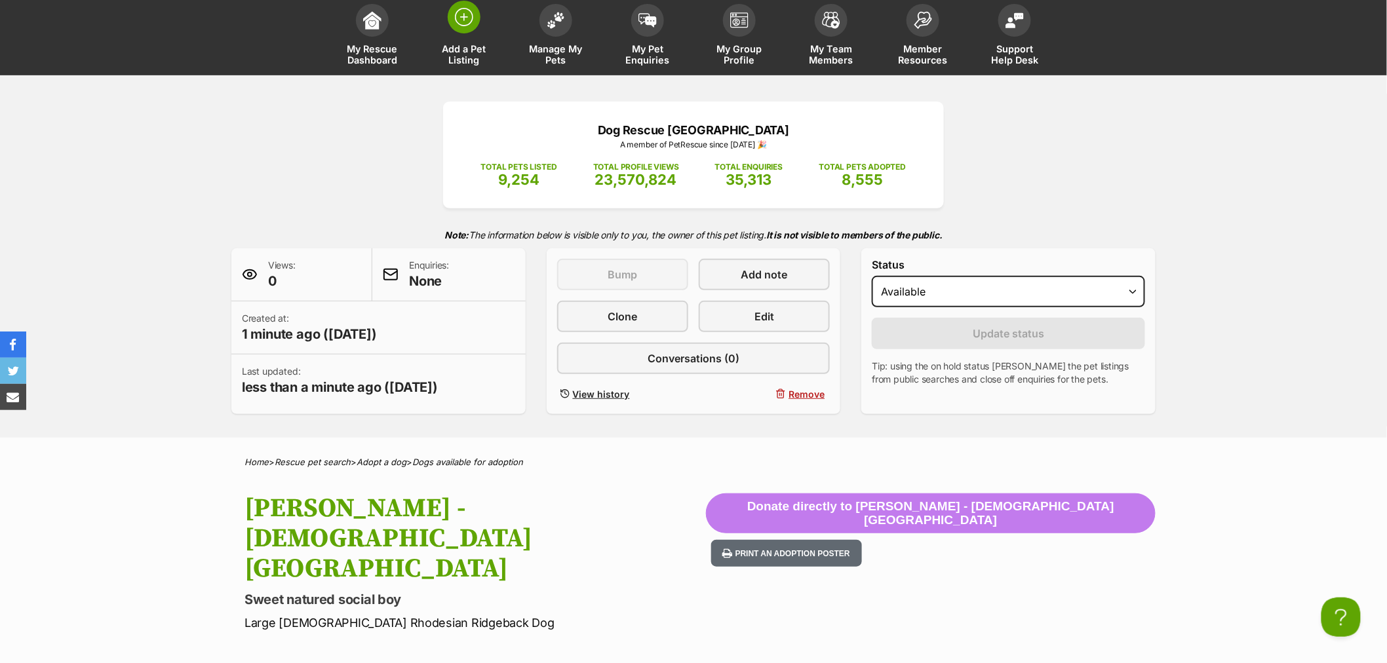
scroll to position [73, 0]
